Goal: Find specific page/section: Find specific page/section

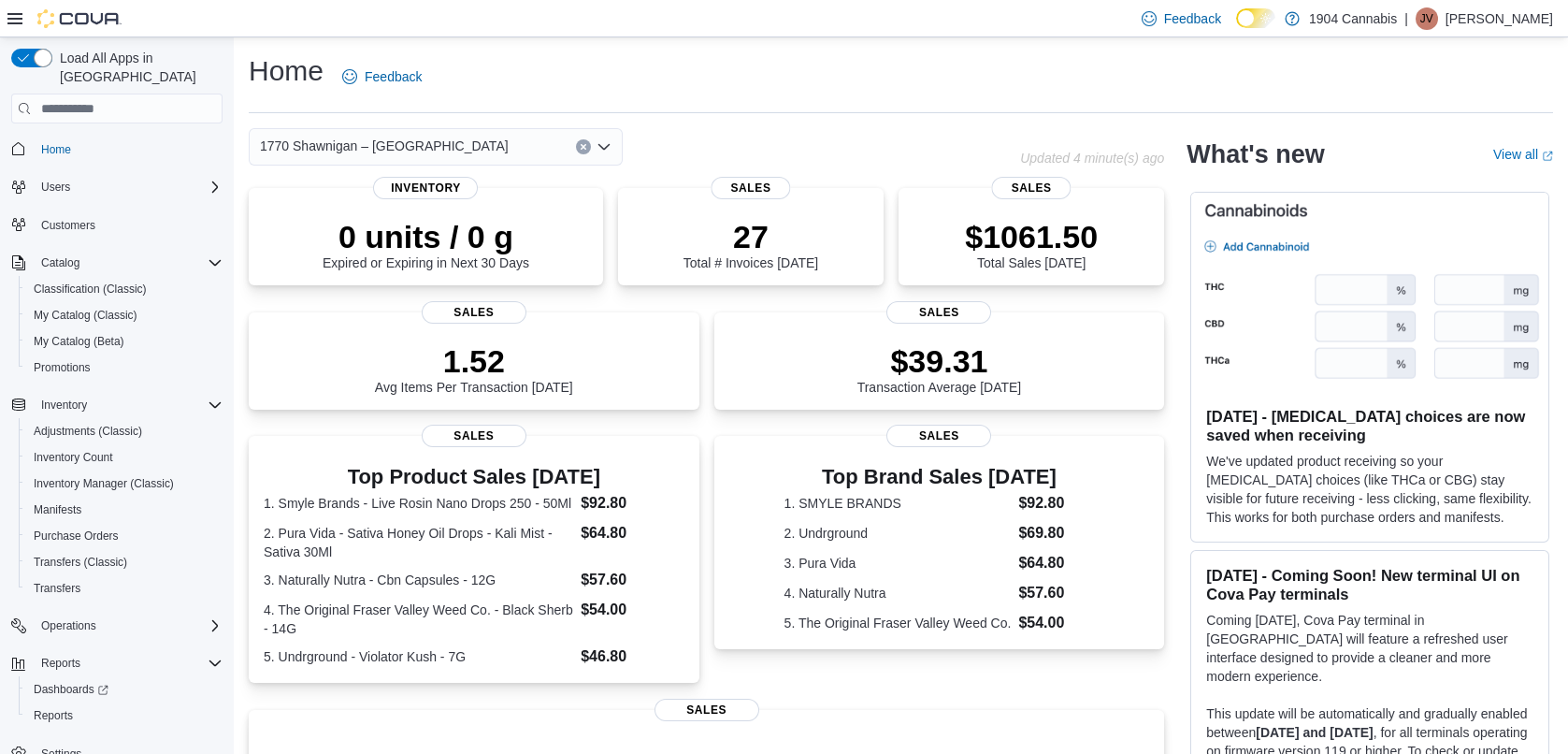
click at [854, 68] on div "Home Feedback" at bounding box center [901, 77] width 1304 height 49
click at [854, 67] on div "Home Feedback" at bounding box center [901, 77] width 1304 height 49
click at [55, 704] on span "Reports" at bounding box center [53, 715] width 39 height 22
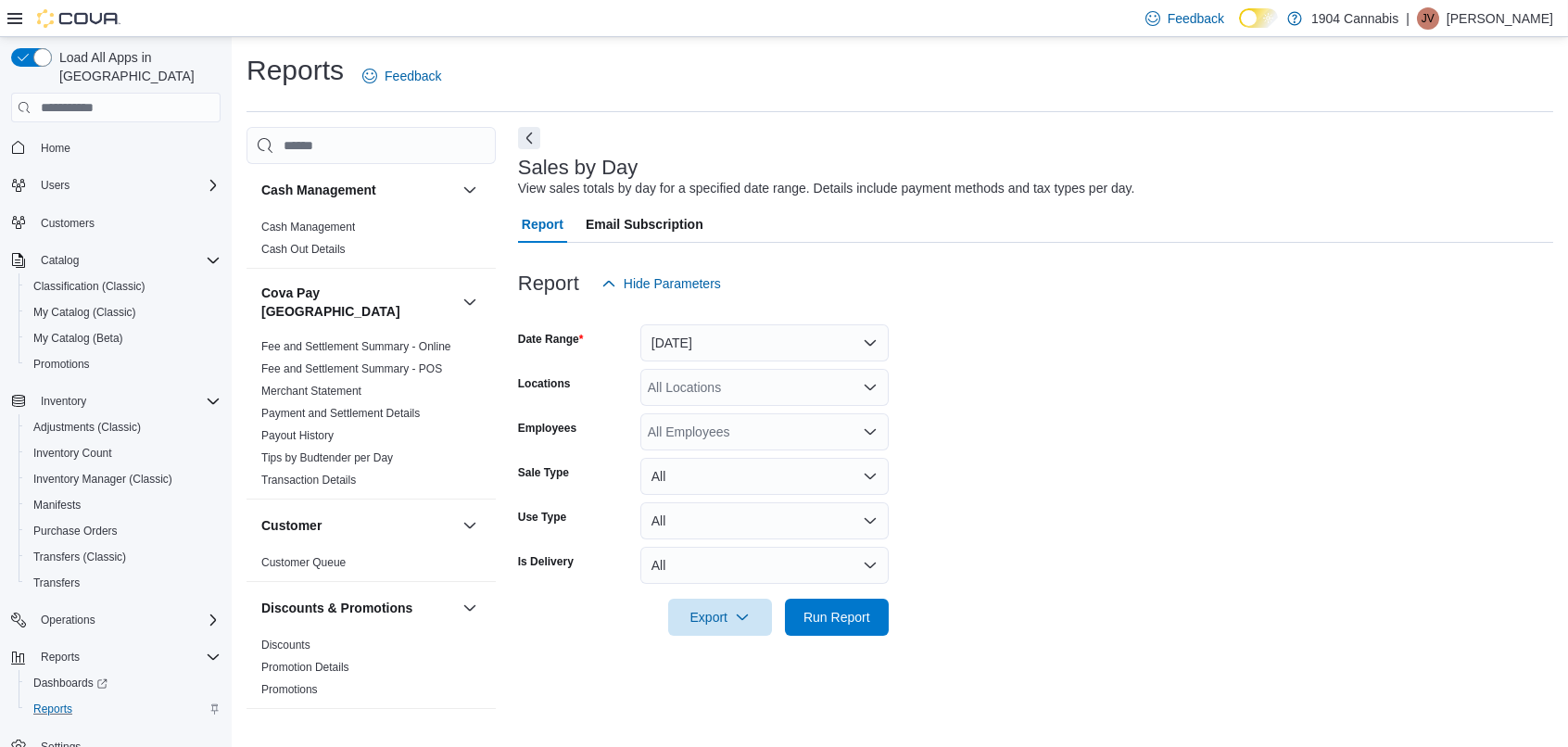
click at [1504, 27] on p "[PERSON_NAME]" at bounding box center [1500, 18] width 106 height 22
click at [1467, 178] on button "Sign Out" at bounding box center [1460, 179] width 170 height 29
